Goal: Task Accomplishment & Management: Complete application form

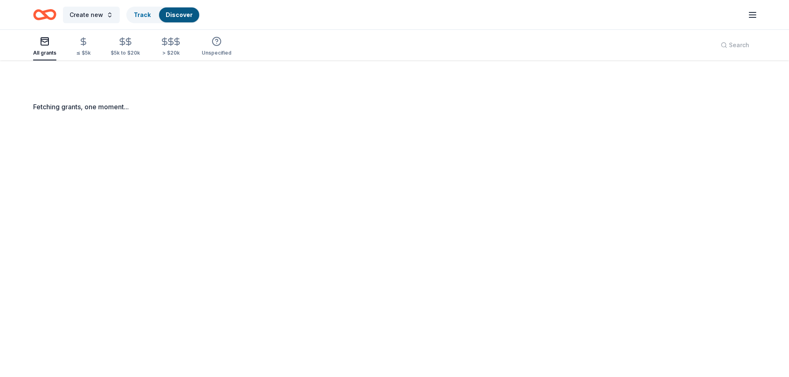
scroll to position [60, 0]
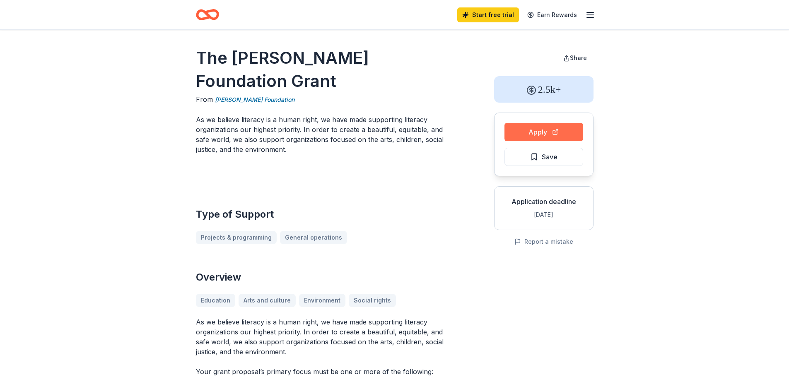
click at [529, 133] on button "Apply" at bounding box center [544, 132] width 79 height 18
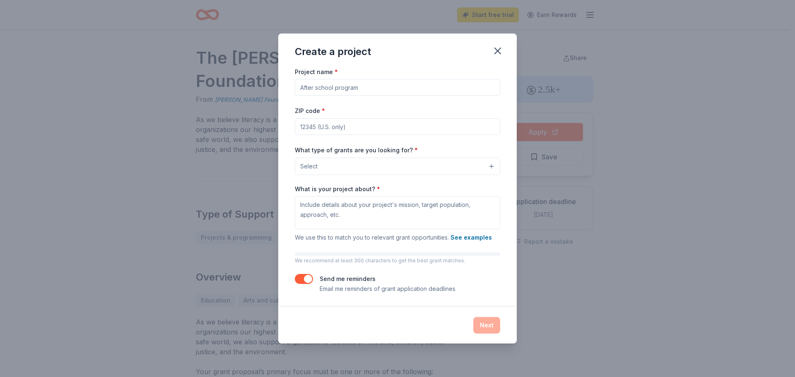
click at [345, 89] on input "Project name *" at bounding box center [397, 87] width 205 height 17
click at [341, 87] on input "Tufenkian Pre school" at bounding box center [397, 87] width 205 height 17
type input "[GEOGRAPHIC_DATA]"
click at [341, 121] on input "ZIP code *" at bounding box center [397, 126] width 205 height 17
type input "91205"
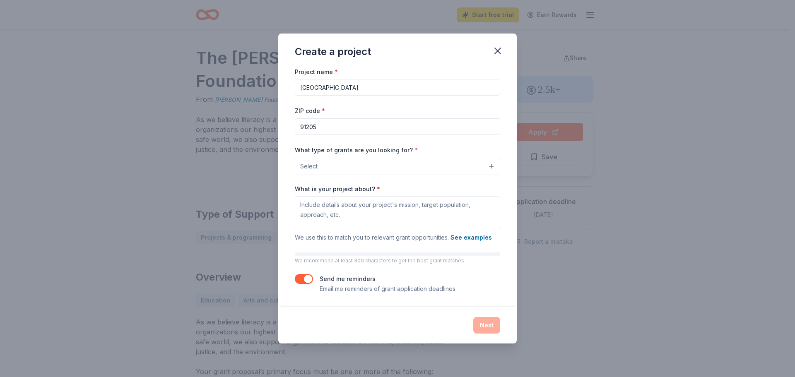
click at [363, 158] on button "Select" at bounding box center [397, 166] width 205 height 17
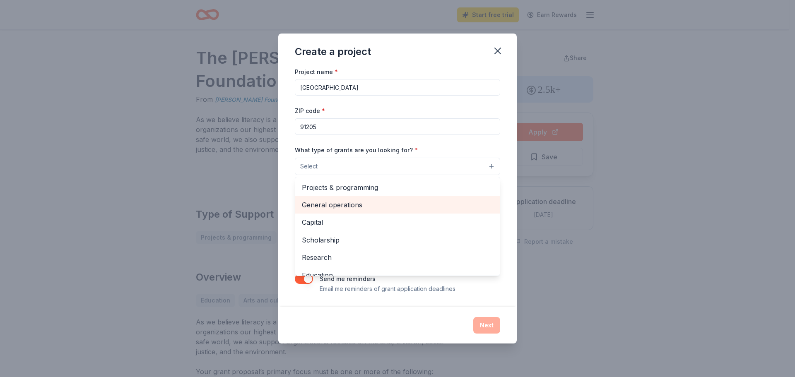
click at [358, 203] on span "General operations" at bounding box center [397, 205] width 191 height 11
click at [448, 130] on div "Project name * Tufenkian Pre School ZIP code * 91205 What type of grants are yo…" at bounding box center [397, 180] width 205 height 228
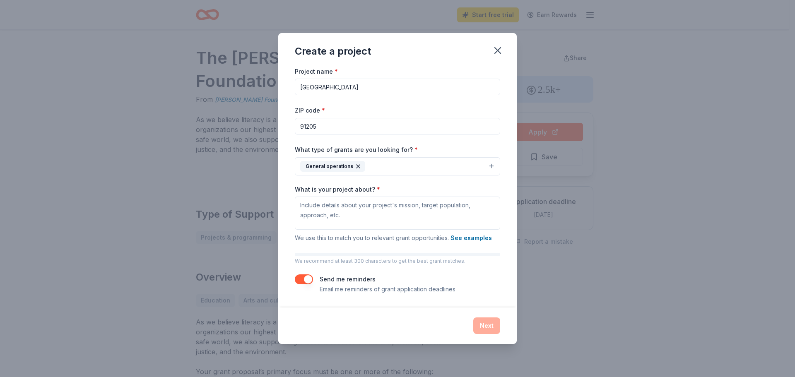
click at [497, 165] on button "General operations" at bounding box center [397, 166] width 205 height 18
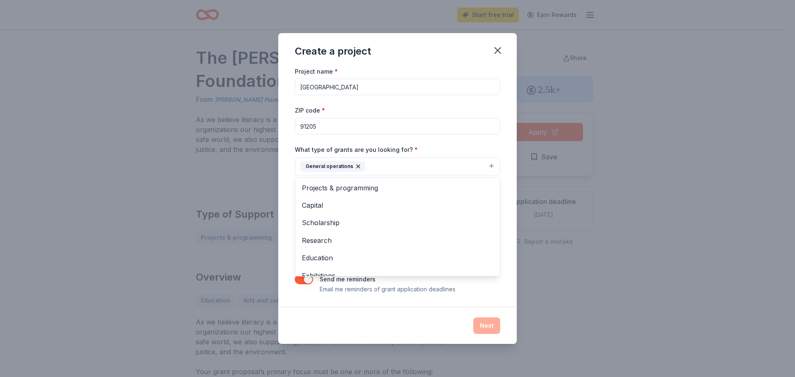
click at [504, 144] on div "Project name * Tufenkian Pre School ZIP code * 91205 What type of grants are yo…" at bounding box center [397, 187] width 239 height 242
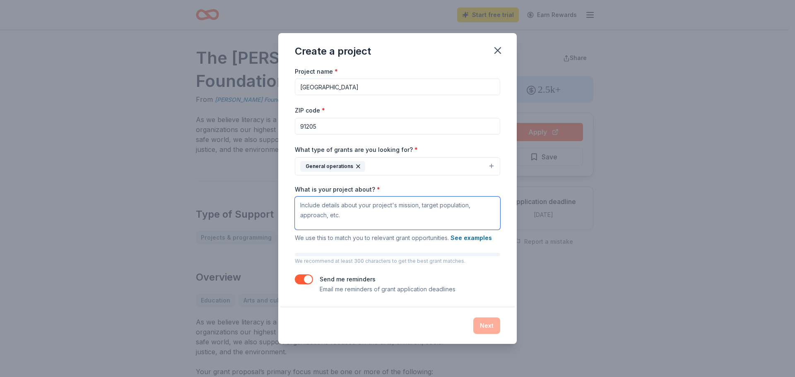
click at [393, 210] on textarea "What is your project about? *" at bounding box center [397, 213] width 205 height 33
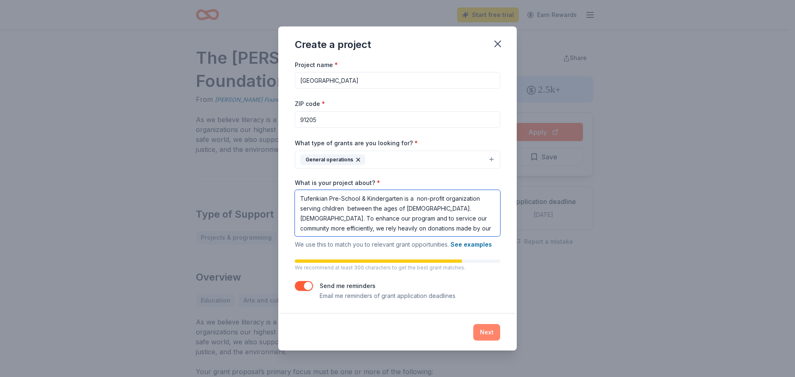
type textarea "Tufenkian Pre-School & Kindergarten is a non-profit organization serving childr…"
click at [485, 332] on button "Next" at bounding box center [487, 332] width 27 height 17
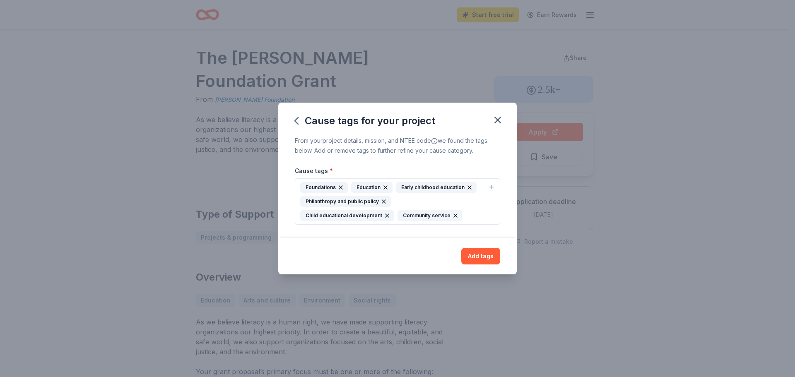
click at [325, 186] on div "Foundations" at bounding box center [324, 187] width 48 height 11
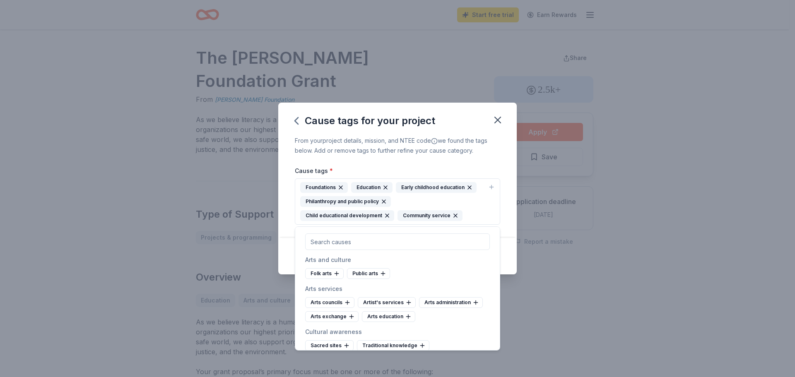
click at [510, 215] on div "From your project details, mission, and NTEE code we found the tags below. Add …" at bounding box center [397, 187] width 239 height 102
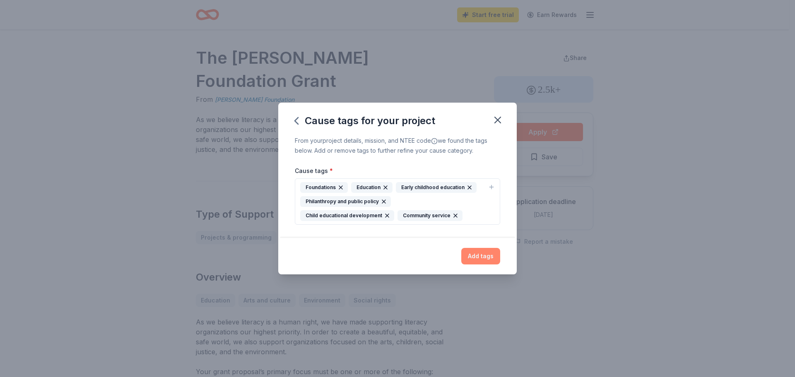
click at [494, 254] on button "Add tags" at bounding box center [481, 256] width 39 height 17
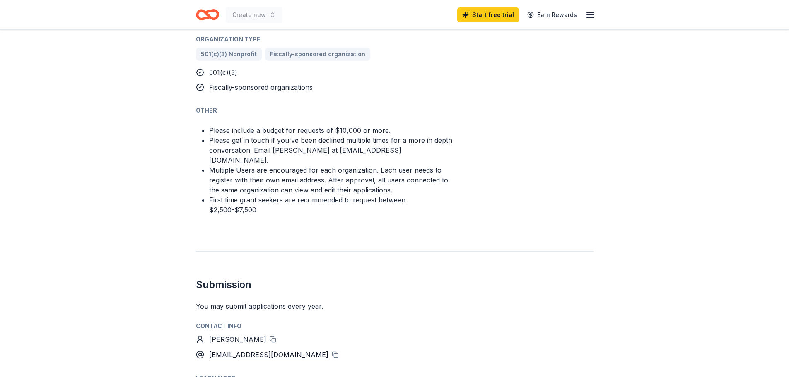
scroll to position [580, 0]
